Goal: Information Seeking & Learning: Learn about a topic

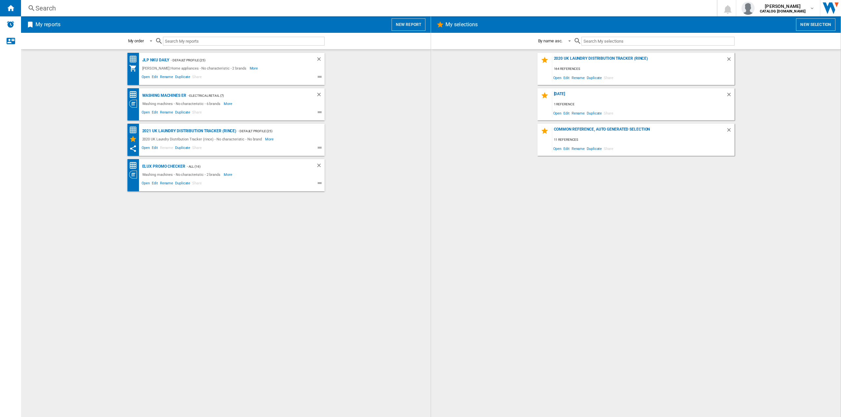
click at [141, 6] on div "Search" at bounding box center [367, 8] width 664 height 9
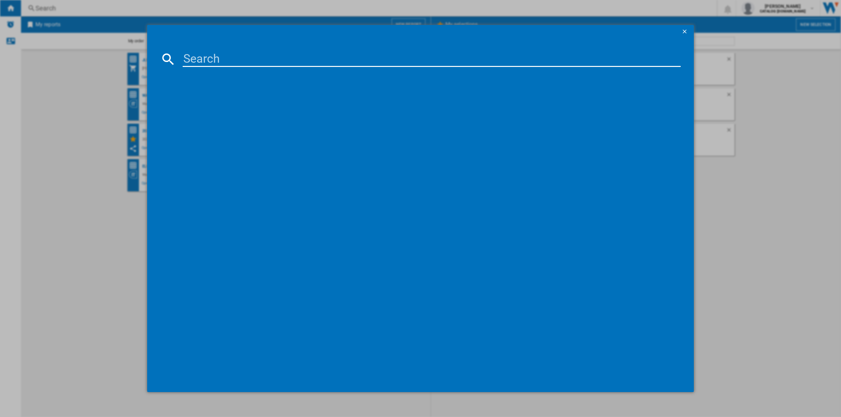
click at [214, 54] on input at bounding box center [432, 59] width 498 height 16
paste input "DV90T5240AW"
type input "DV90T5240AW"
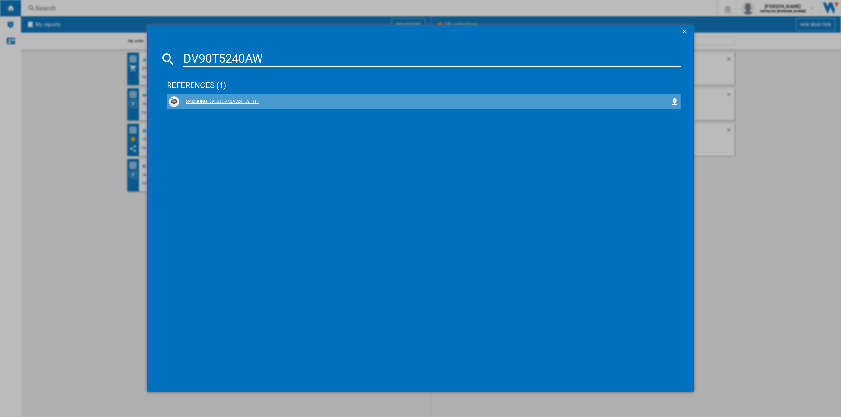
click at [243, 101] on div "SAMSUNG DV90T5240AWS1 WHITE" at bounding box center [424, 102] width 491 height 7
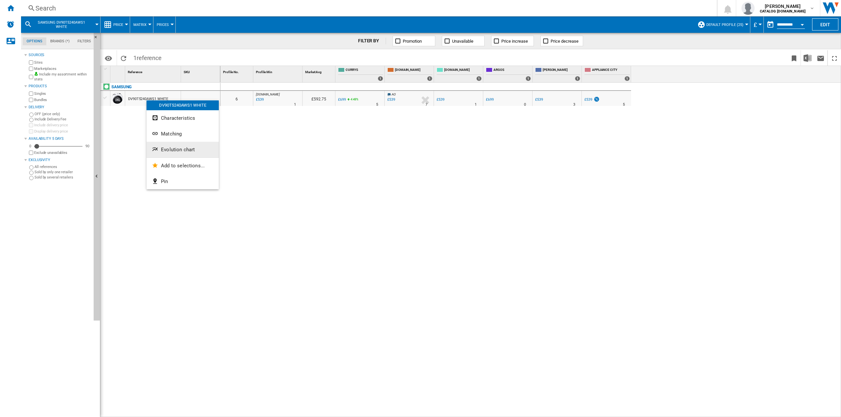
click at [186, 149] on span "Evolution chart" at bounding box center [178, 150] width 34 height 6
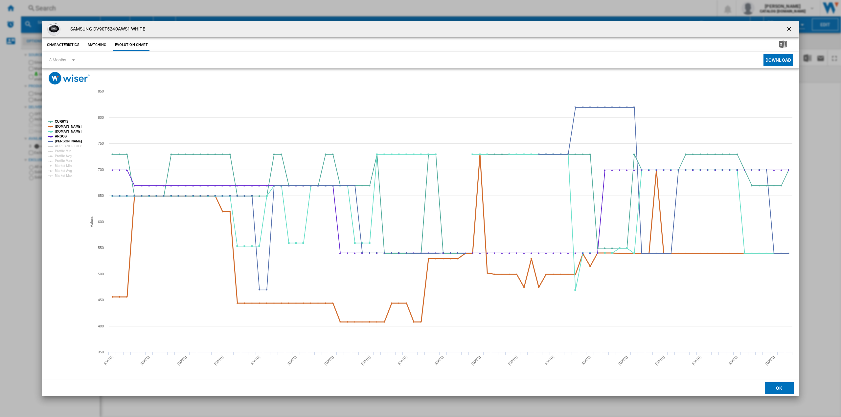
click at [65, 126] on tspan "[DOMAIN_NAME]" at bounding box center [68, 127] width 27 height 4
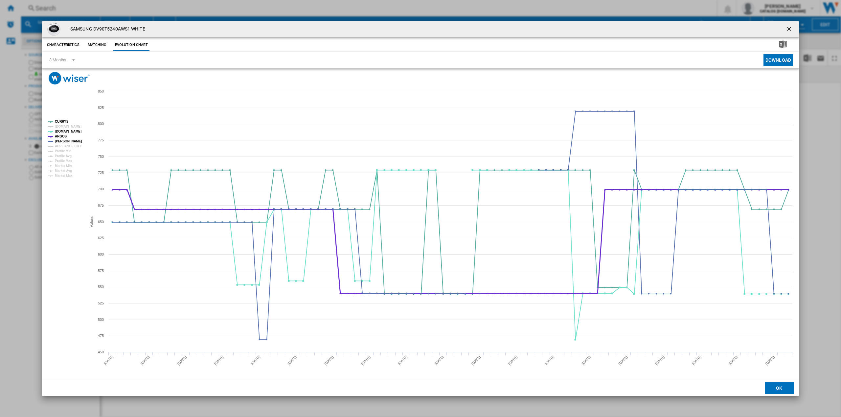
click at [62, 136] on tspan "ARGOS" at bounding box center [61, 137] width 12 height 4
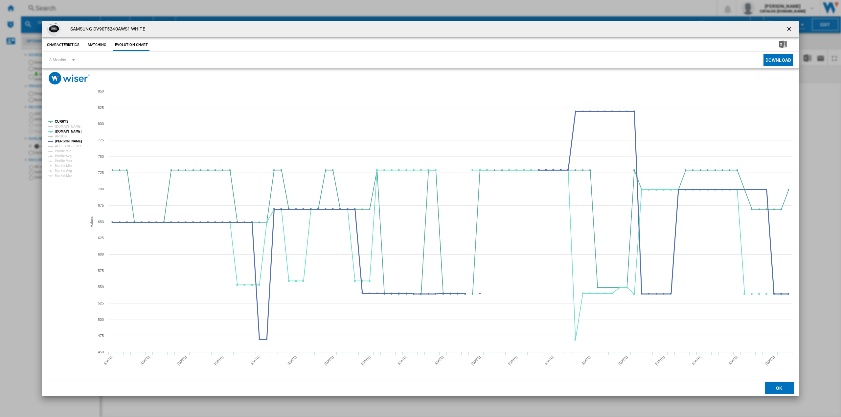
click at [57, 142] on tspan "[PERSON_NAME]" at bounding box center [68, 142] width 27 height 4
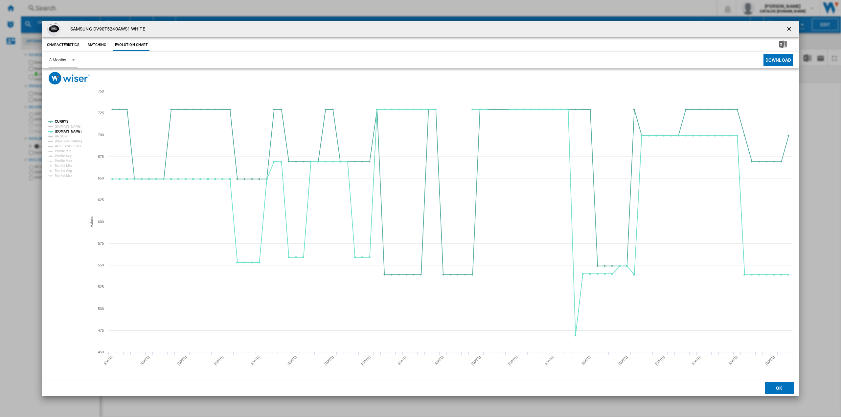
click at [67, 57] on md-select-value "3 Months" at bounding box center [63, 60] width 29 height 16
click at [69, 75] on md-option "6 Months" at bounding box center [66, 76] width 45 height 16
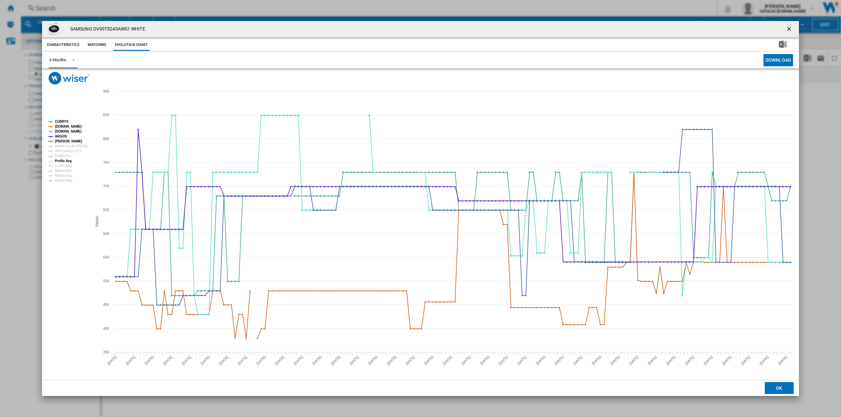
click at [71, 162] on tspan "Profile Avg" at bounding box center [63, 161] width 17 height 4
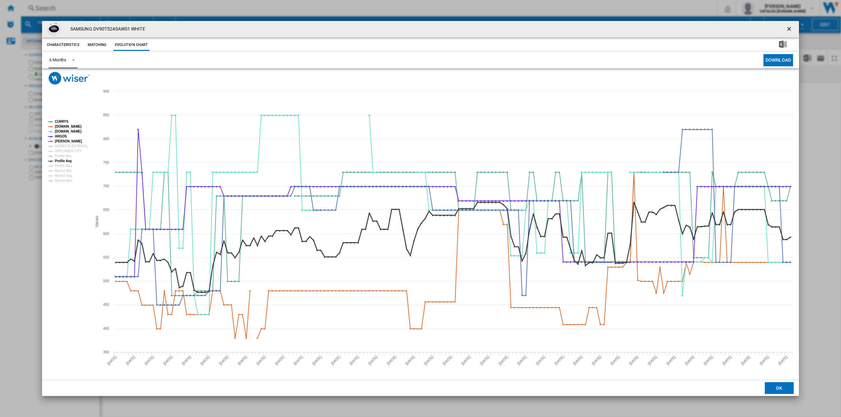
click at [55, 161] on tspan "Profile Avg" at bounding box center [63, 161] width 17 height 4
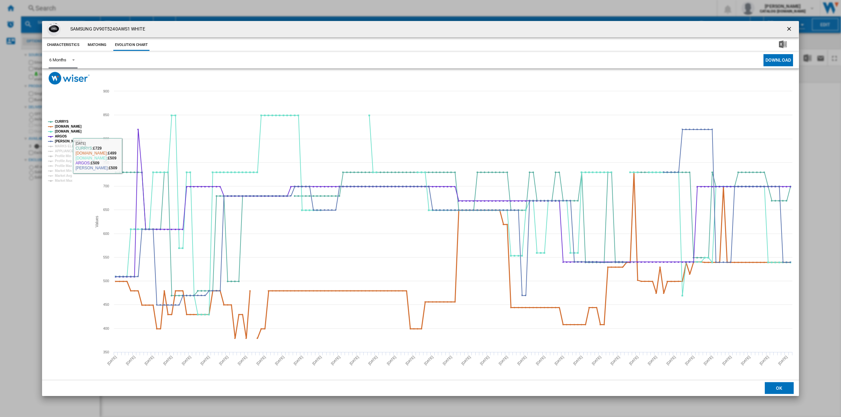
click at [60, 126] on tspan "[DOMAIN_NAME]" at bounding box center [68, 127] width 27 height 4
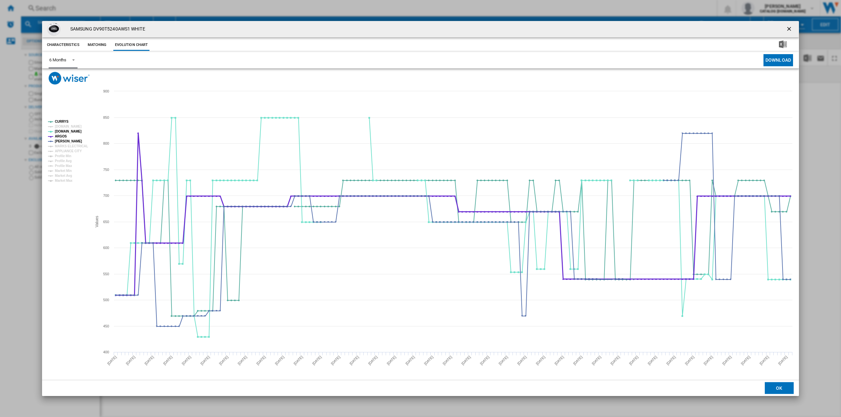
click at [62, 136] on tspan "ARGOS" at bounding box center [61, 137] width 12 height 4
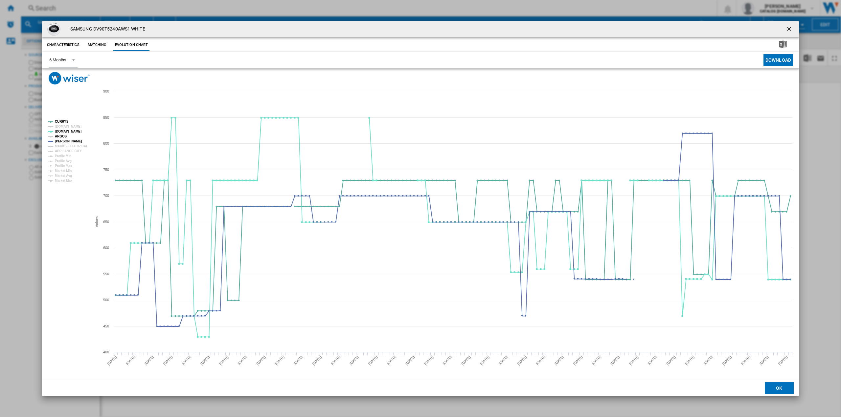
click at [57, 136] on tspan "ARGOS" at bounding box center [61, 137] width 12 height 4
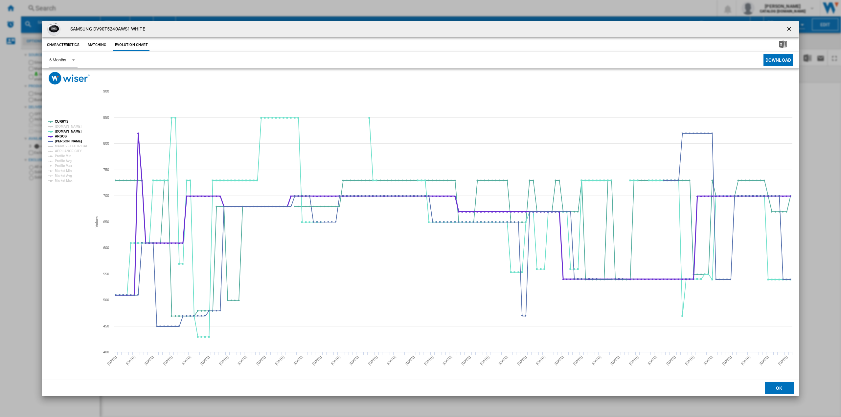
click at [60, 137] on tspan "ARGOS" at bounding box center [61, 137] width 12 height 4
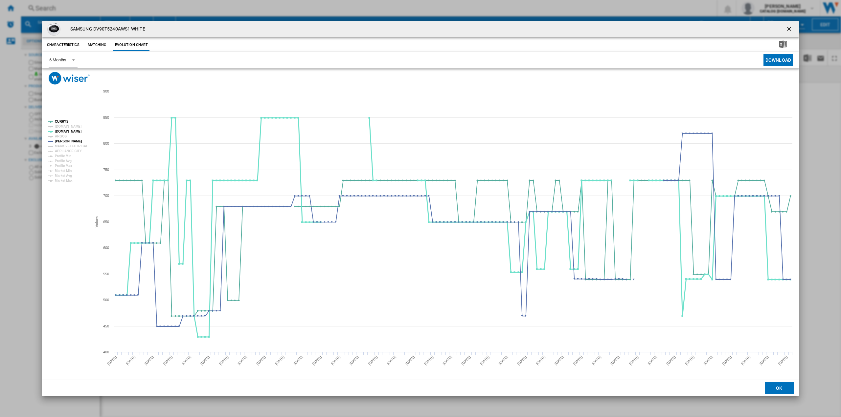
click at [60, 130] on tspan "[DOMAIN_NAME]" at bounding box center [68, 132] width 27 height 4
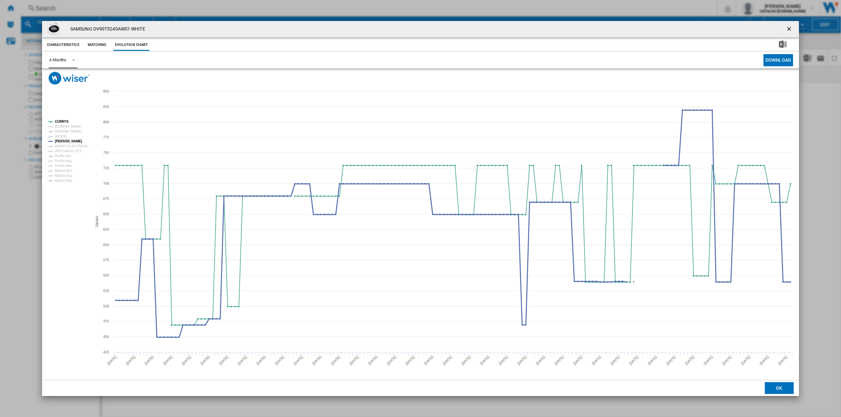
click at [60, 141] on tspan "[PERSON_NAME]" at bounding box center [68, 142] width 27 height 4
